Goal: Transaction & Acquisition: Purchase product/service

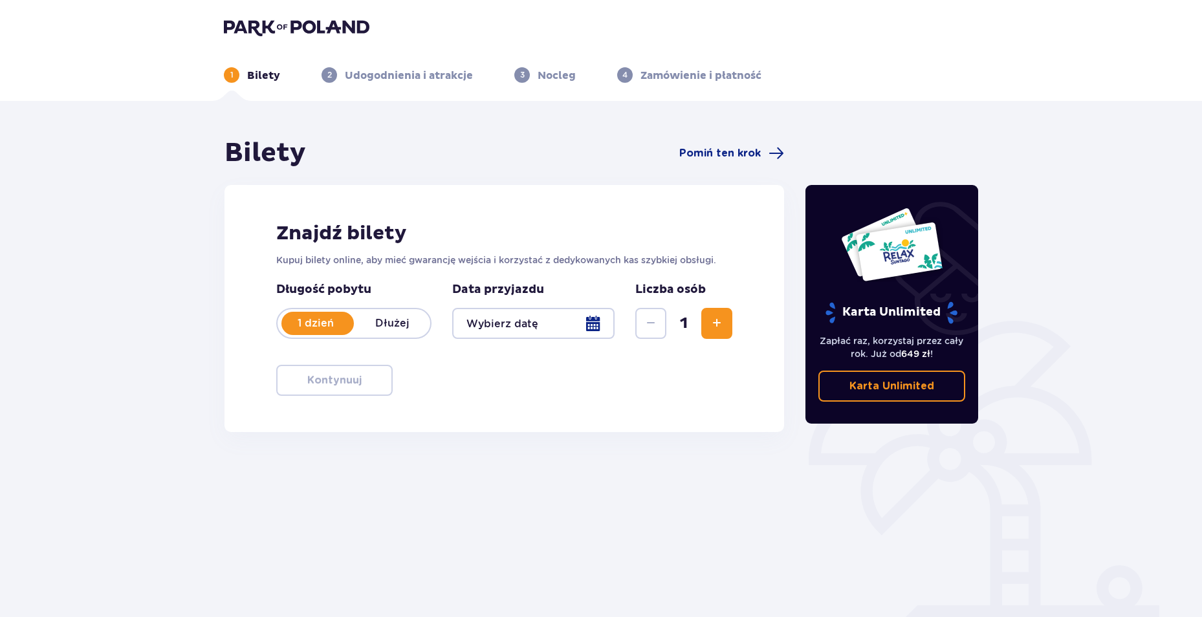
click at [593, 323] on div at bounding box center [533, 323] width 162 height 31
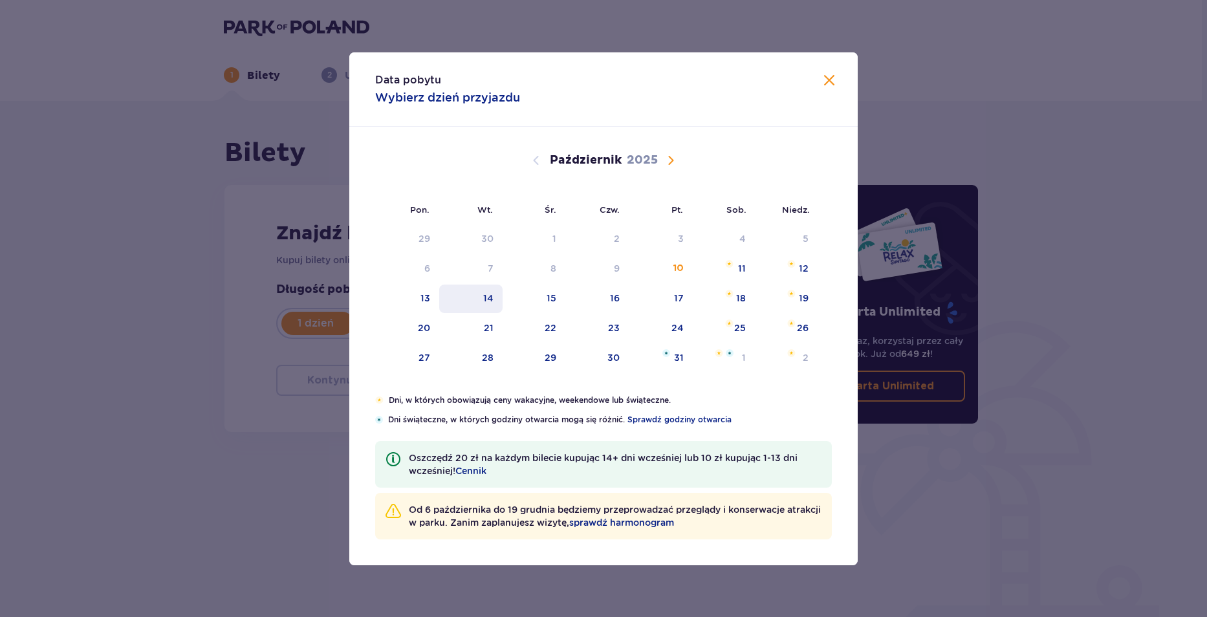
click at [486, 297] on div "14" at bounding box center [488, 298] width 10 height 13
type input "14.10.25"
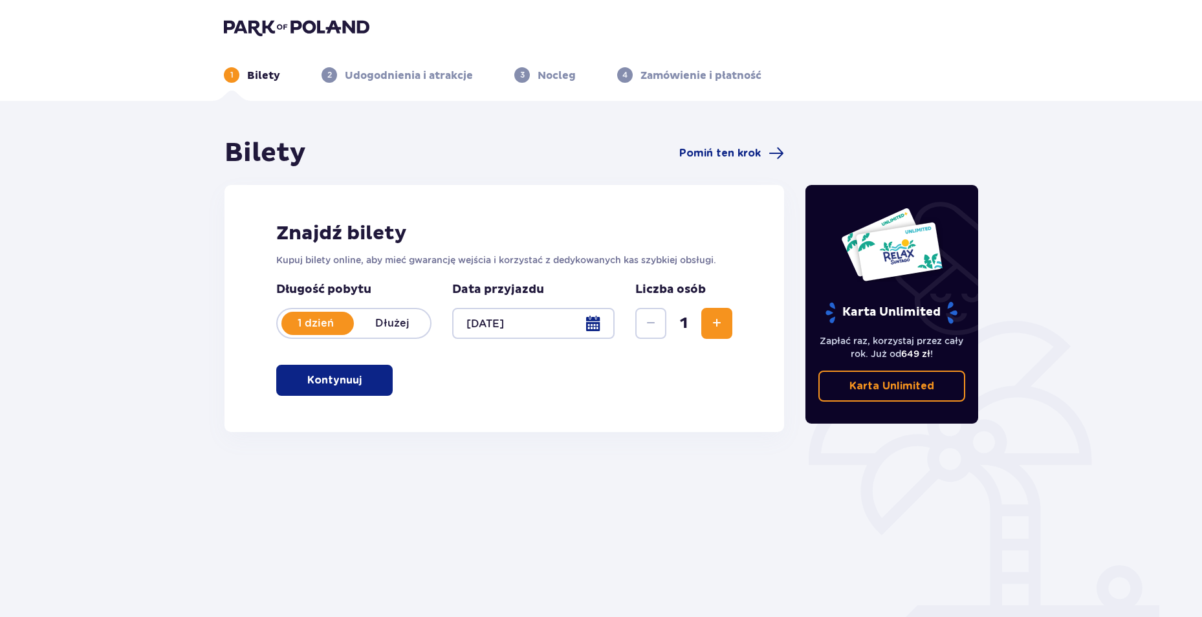
click at [710, 323] on span "Zwiększ" at bounding box center [717, 324] width 16 height 16
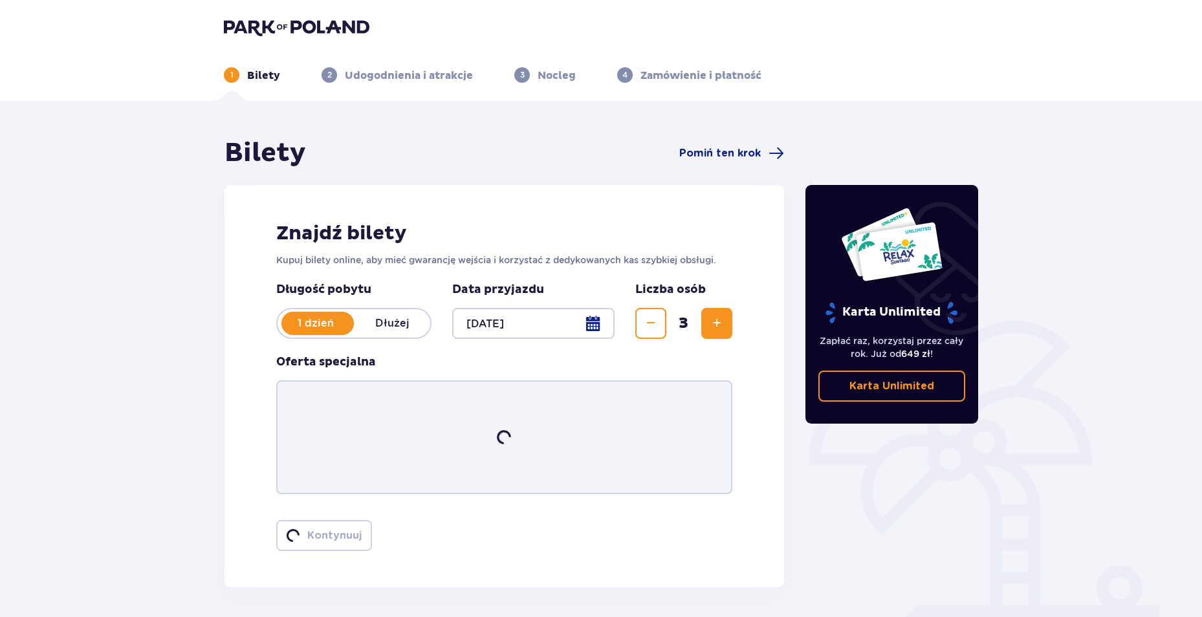
click at [710, 323] on span "Zwiększ" at bounding box center [717, 324] width 16 height 16
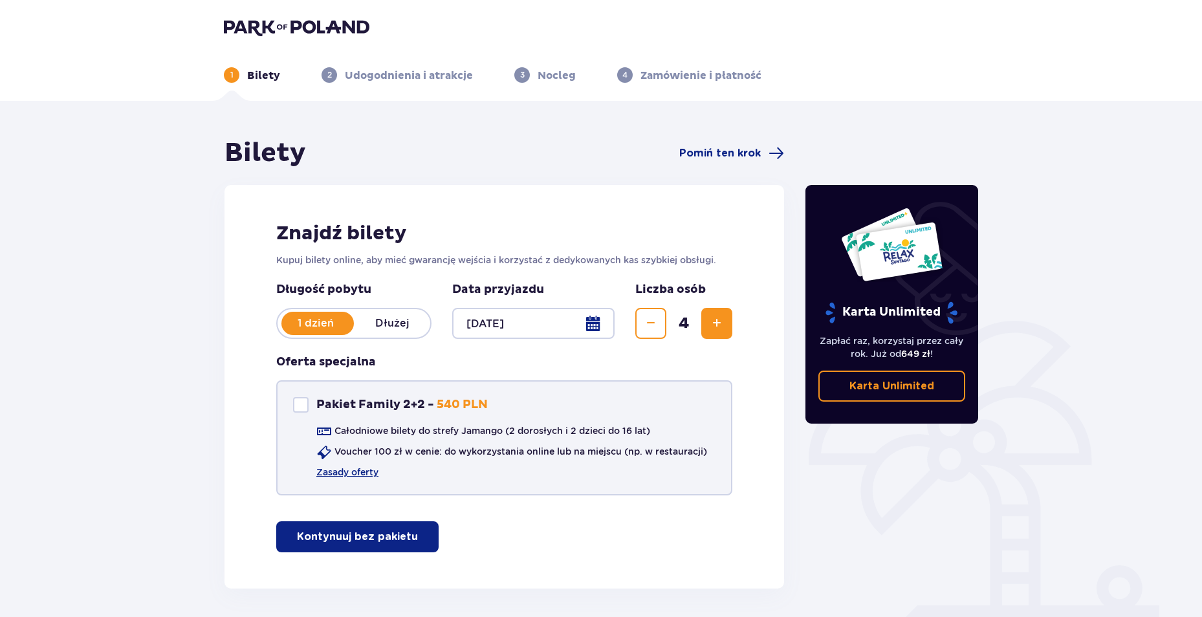
click at [298, 400] on div "Pakiet Family 2+2" at bounding box center [301, 405] width 16 height 16
checkbox input "true"
click at [347, 473] on link "Zasady oferty" at bounding box center [347, 472] width 62 height 13
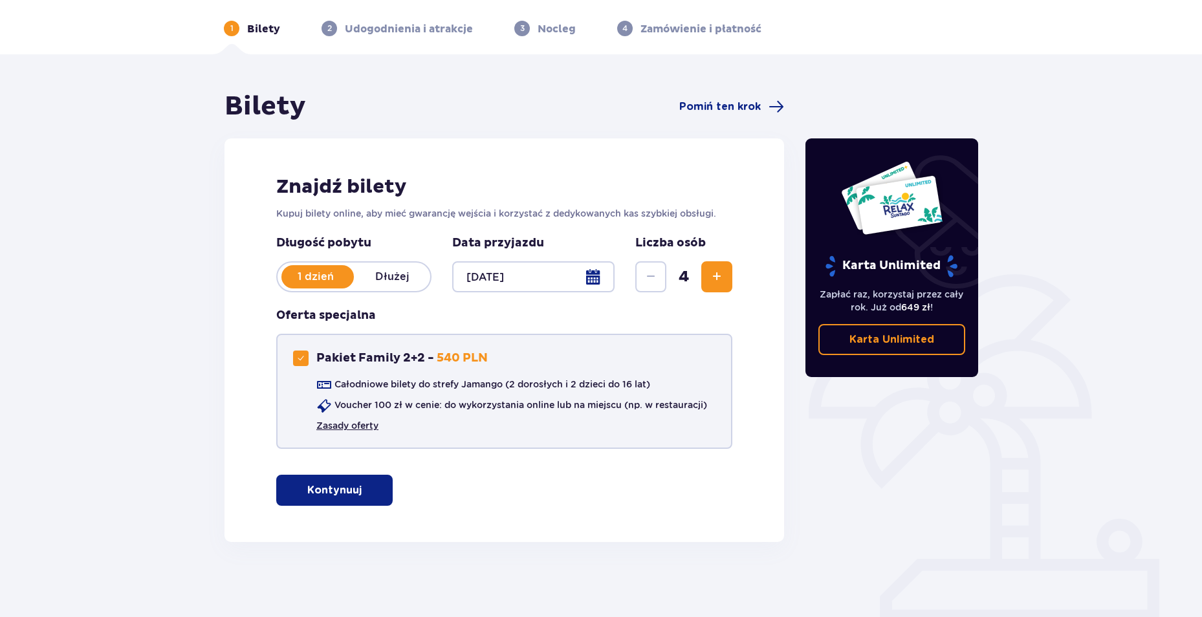
scroll to position [49, 0]
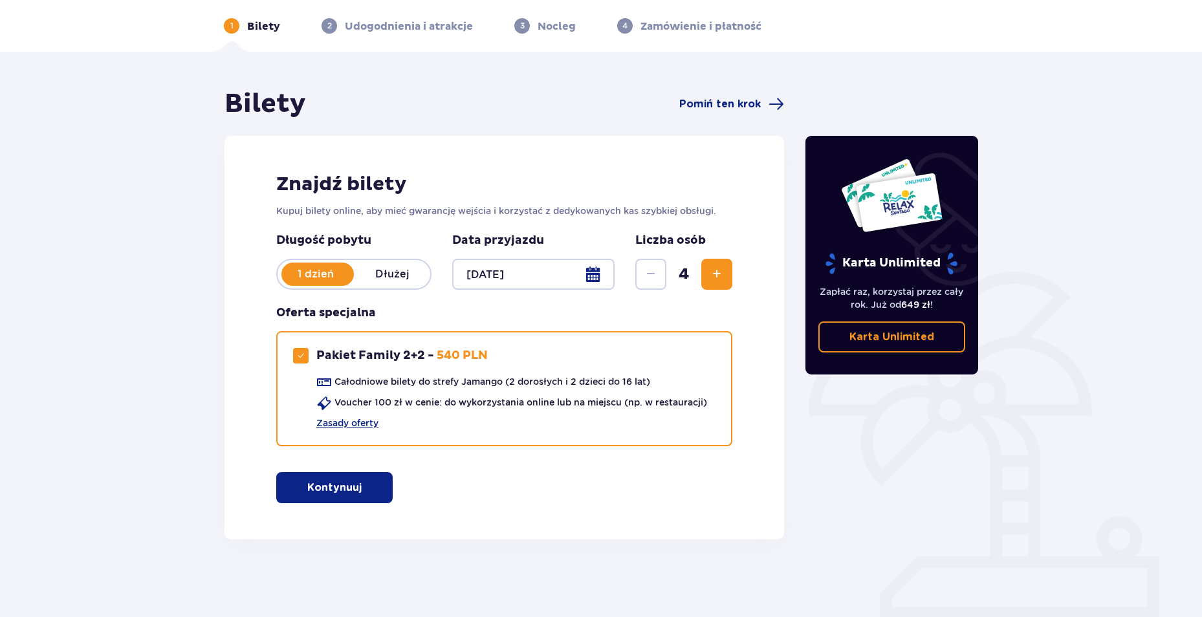
click at [328, 491] on p "Kontynuuj" at bounding box center [334, 488] width 54 height 14
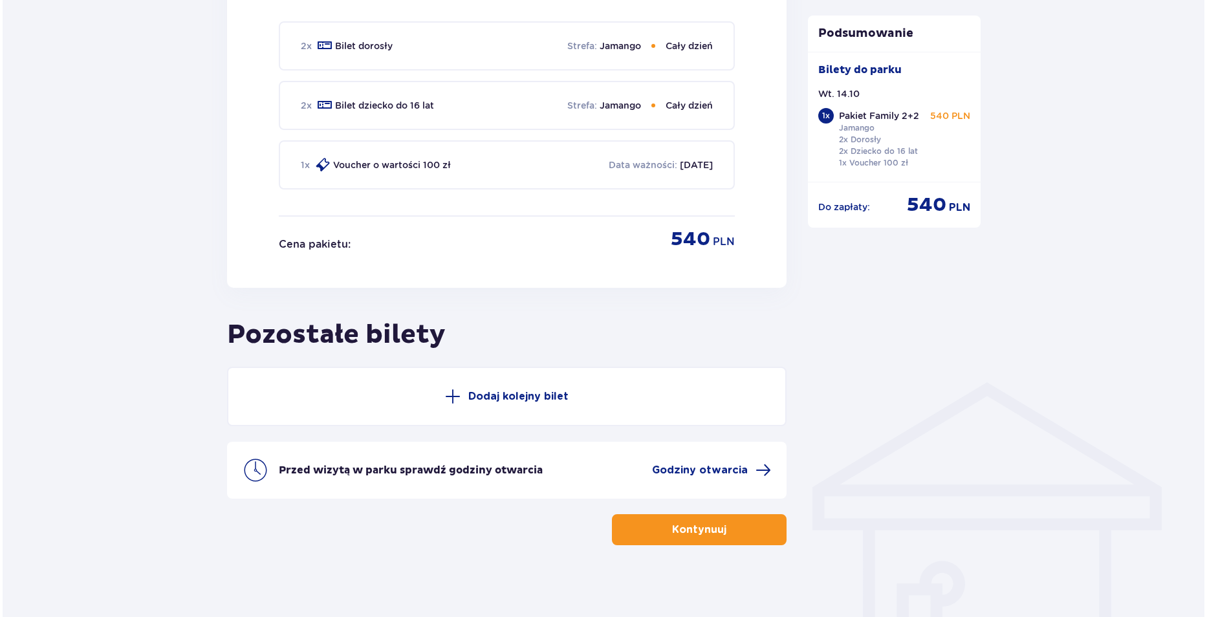
scroll to position [674, 0]
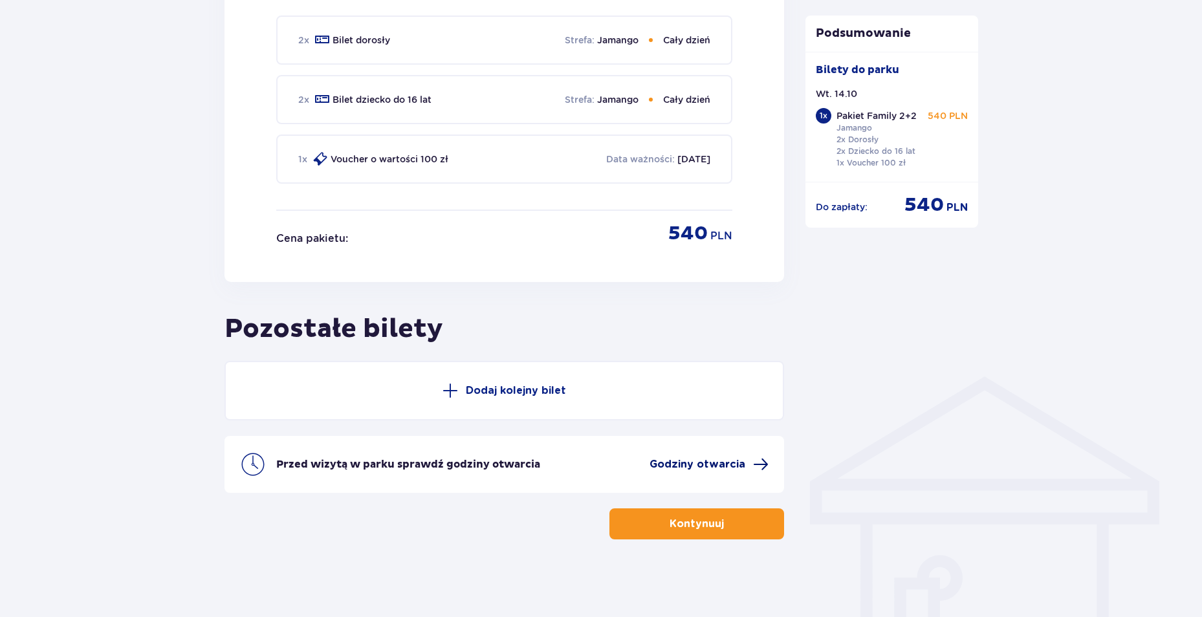
click at [695, 470] on span "Godziny otwarcia" at bounding box center [698, 464] width 96 height 14
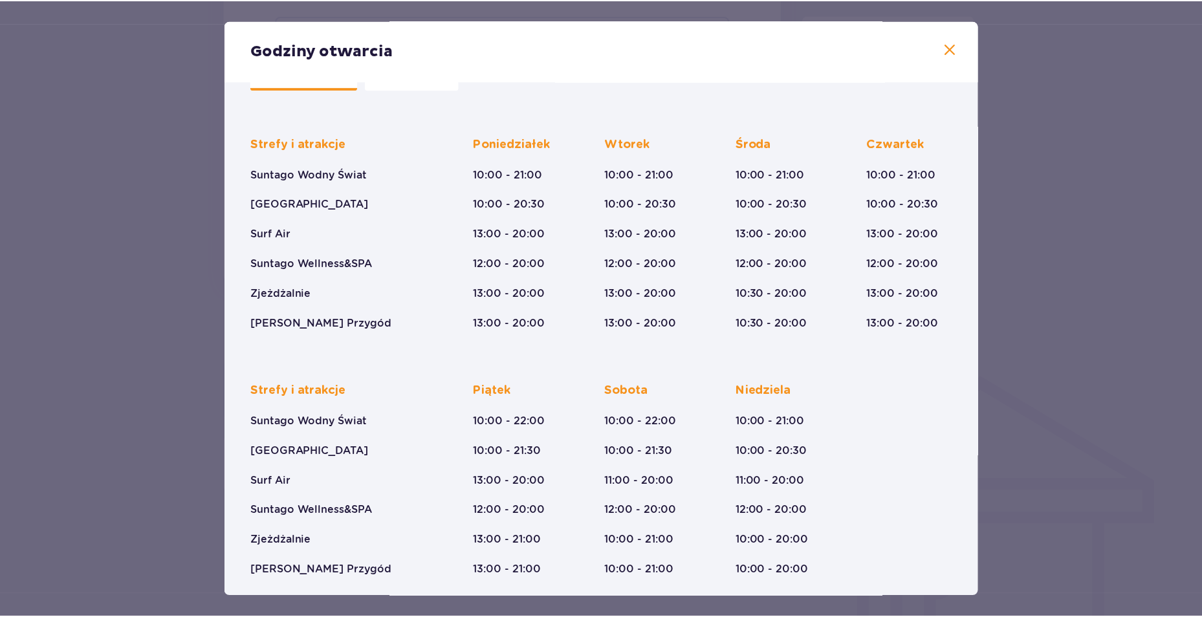
scroll to position [67, 0]
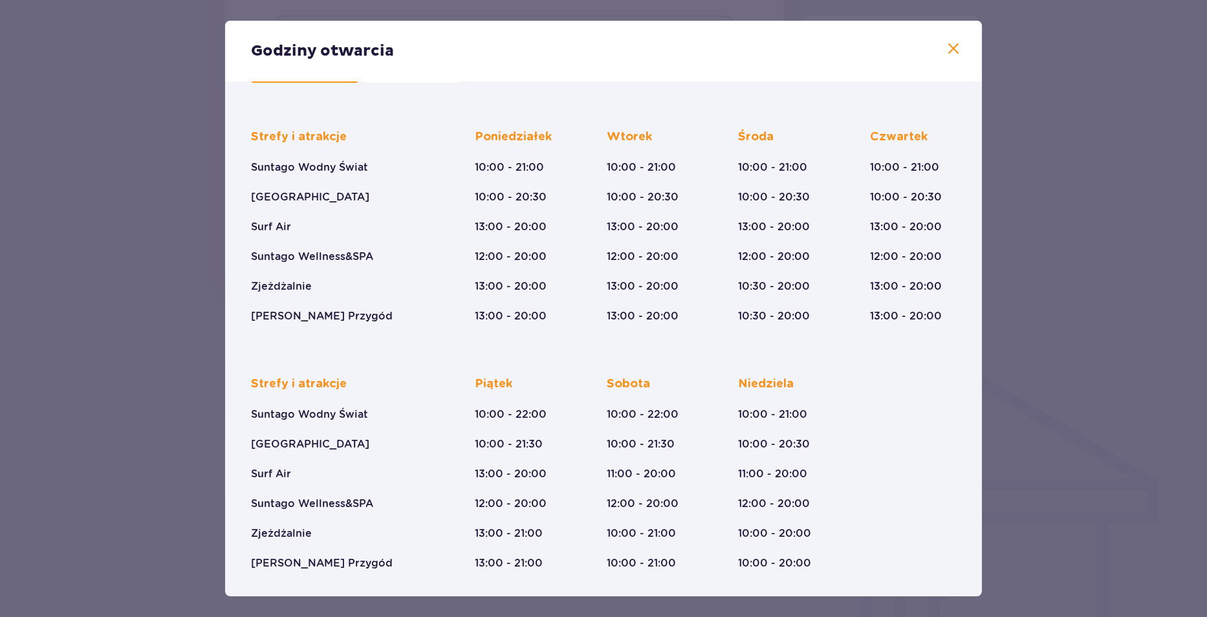
click at [956, 54] on span at bounding box center [954, 49] width 16 height 16
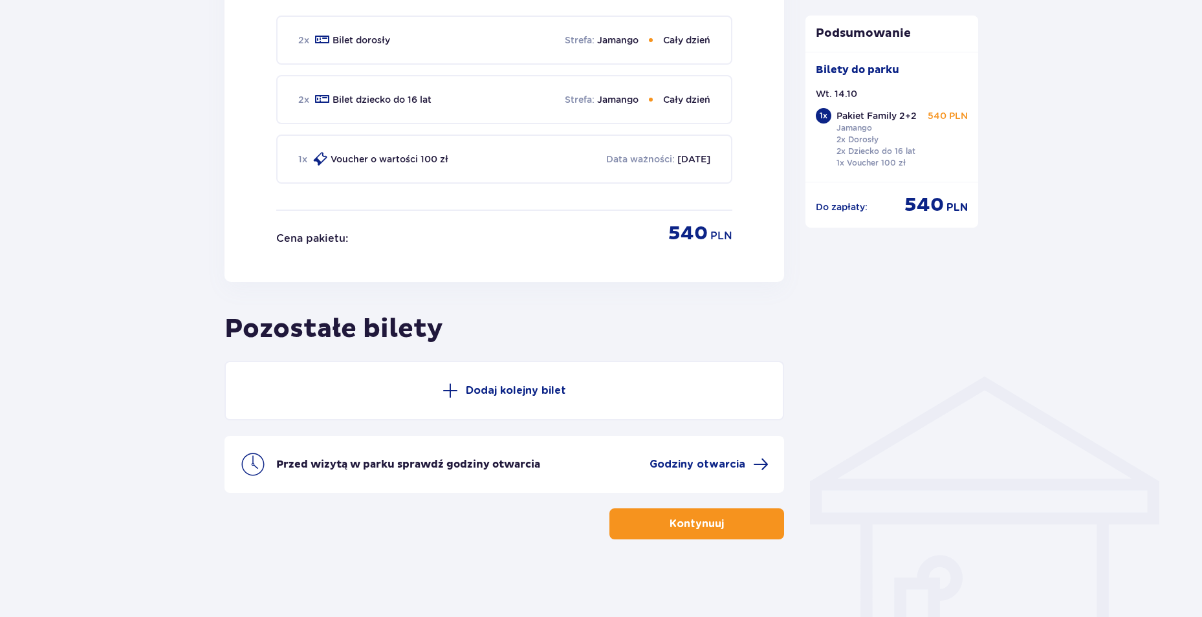
click at [670, 523] on p "Kontynuuj" at bounding box center [697, 524] width 54 height 14
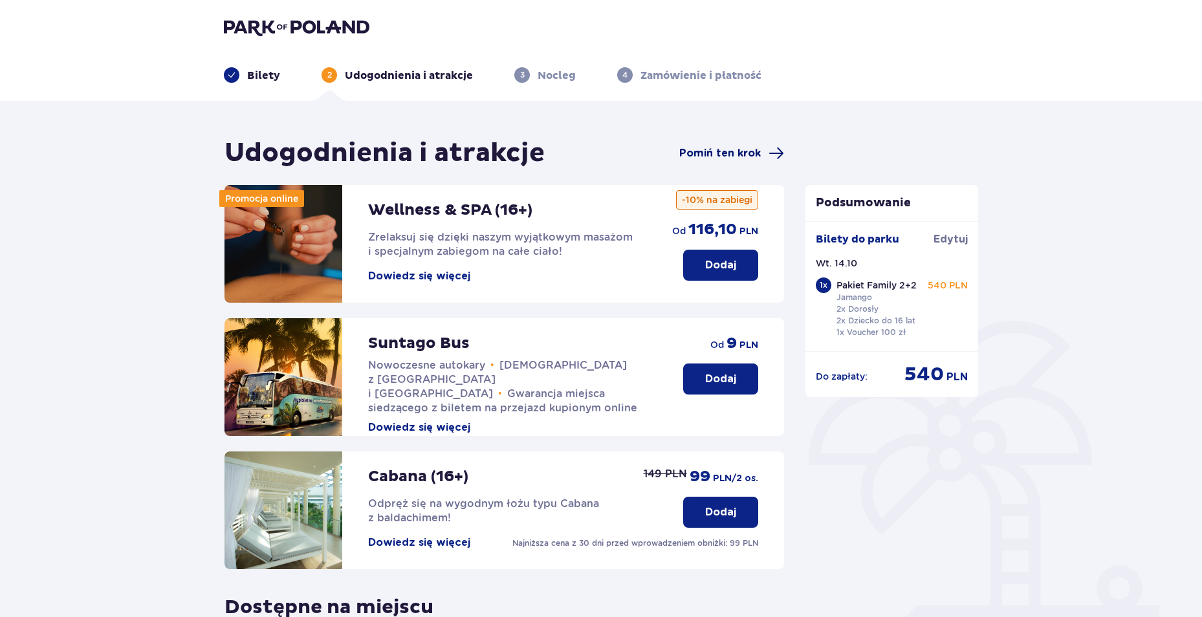
click at [743, 151] on span "Pomiń ten krok" at bounding box center [720, 153] width 82 height 14
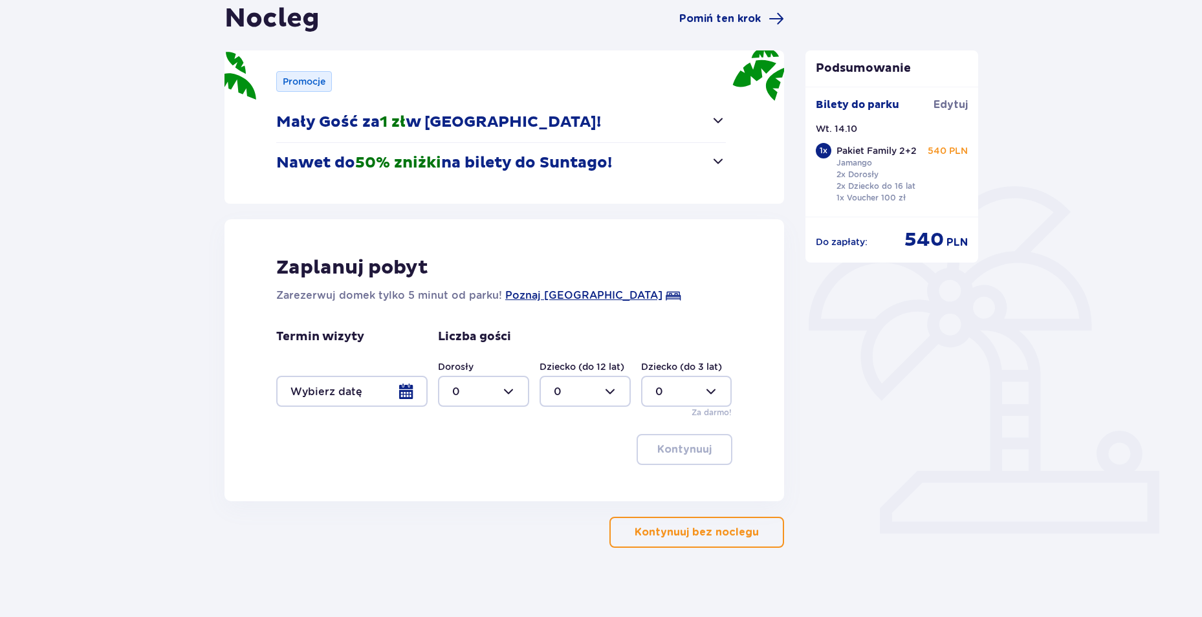
scroll to position [143, 0]
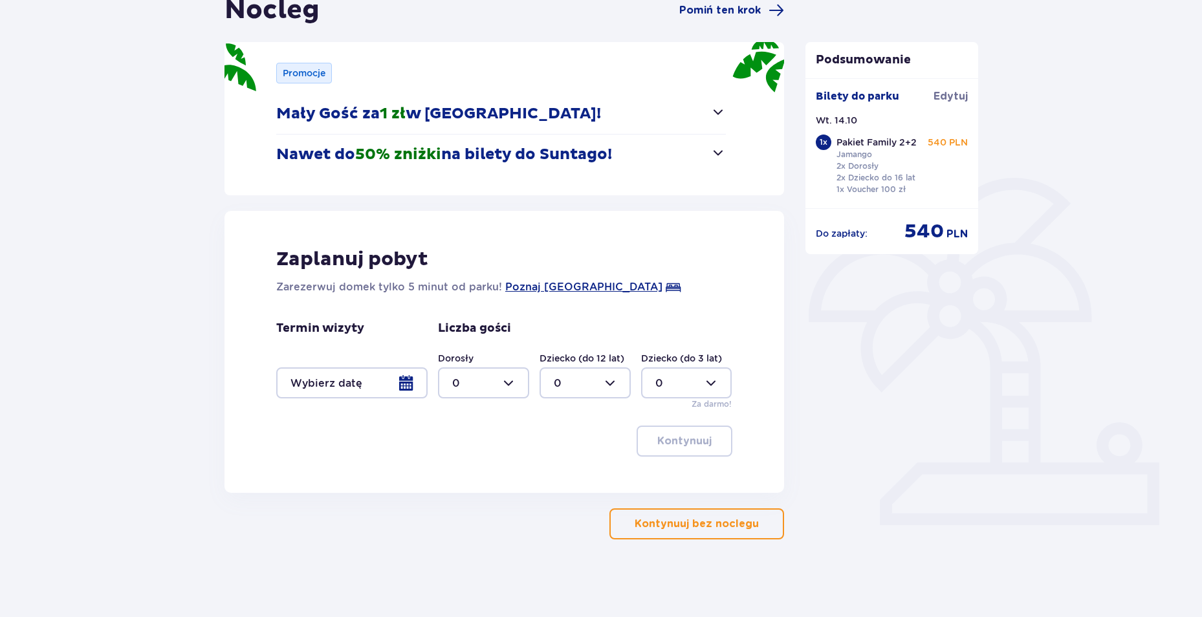
click at [730, 520] on p "Kontynuuj bez noclegu" at bounding box center [697, 524] width 124 height 14
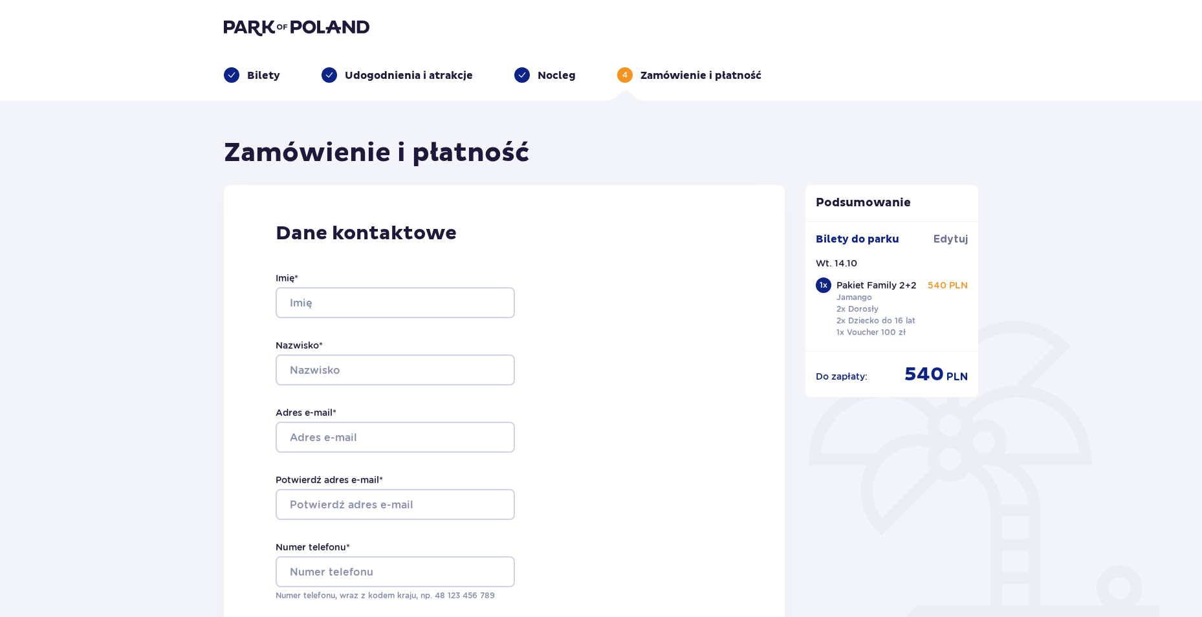
click at [272, 24] on img at bounding box center [297, 27] width 146 height 18
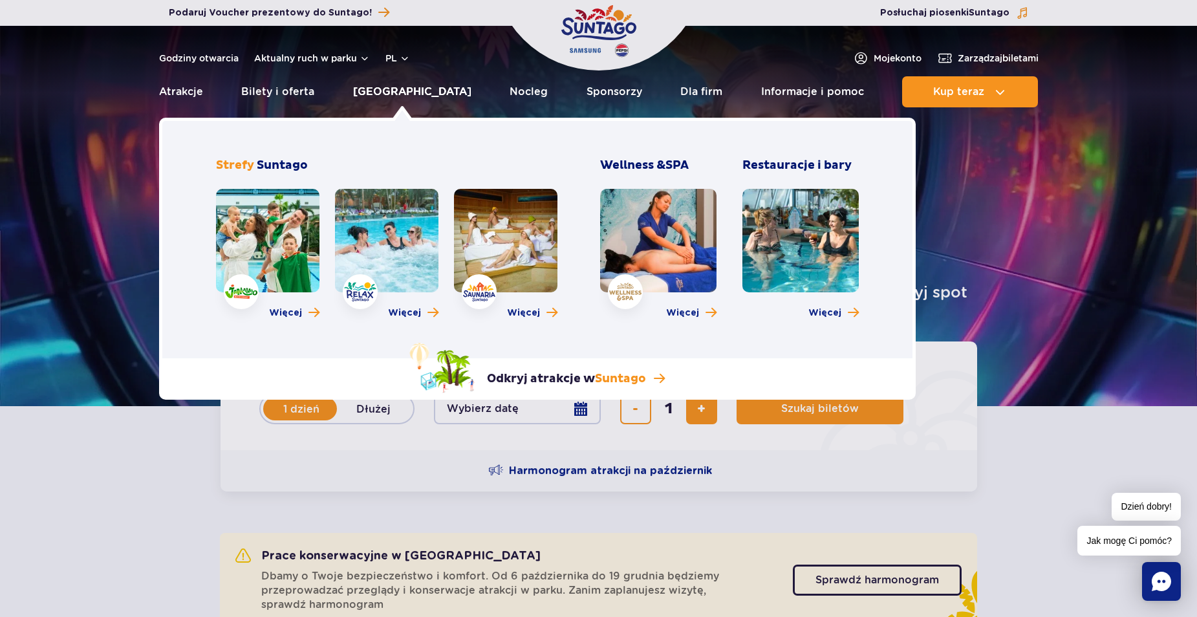
click at [387, 90] on link "[GEOGRAPHIC_DATA]" at bounding box center [412, 91] width 118 height 31
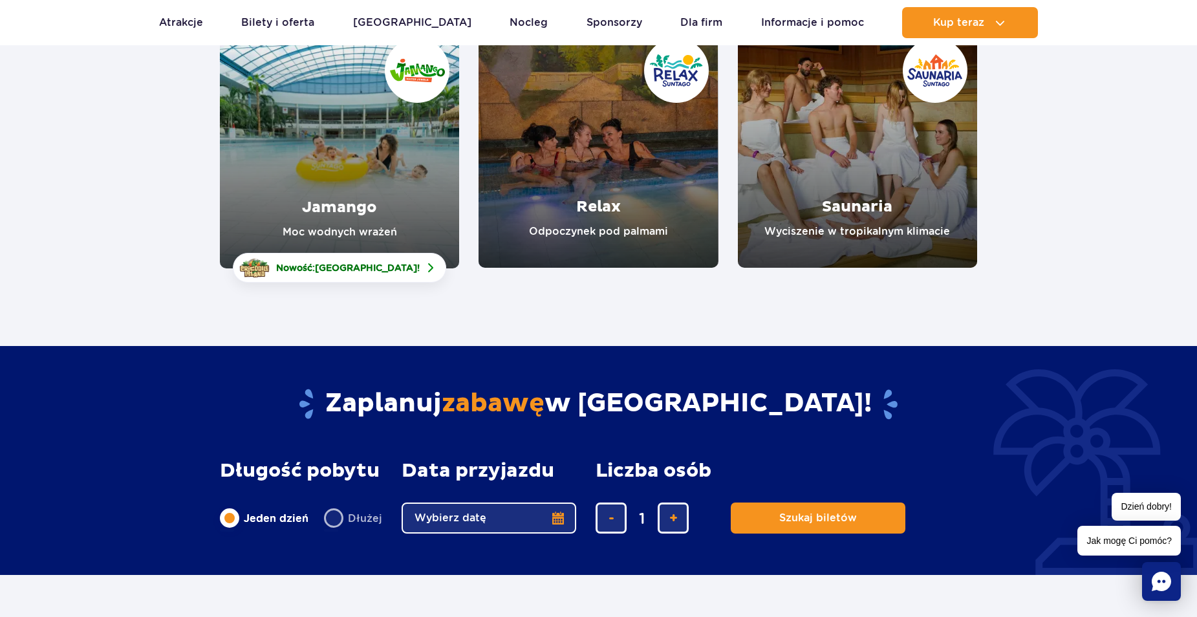
scroll to position [215, 0]
